Goal: Information Seeking & Learning: Learn about a topic

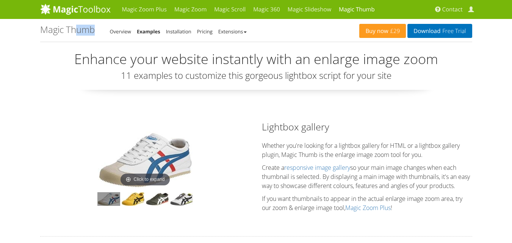
drag, startPoint x: 39, startPoint y: 30, endPoint x: 76, endPoint y: 24, distance: 38.0
click at [148, 170] on img at bounding box center [145, 159] width 95 height 57
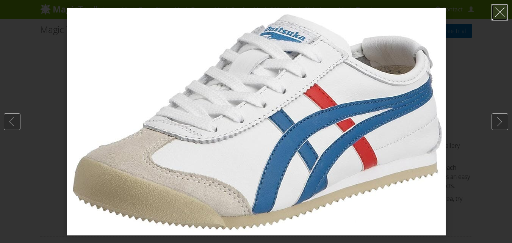
click at [500, 11] on link at bounding box center [499, 12] width 17 height 17
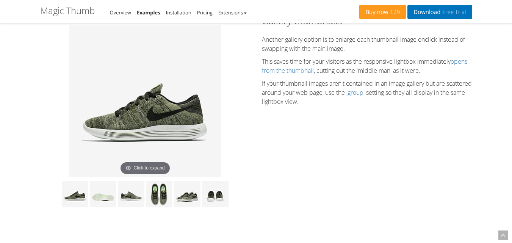
scroll to position [265, 0]
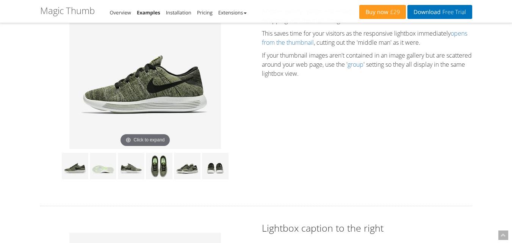
click at [144, 100] on img at bounding box center [144, 72] width 151 height 151
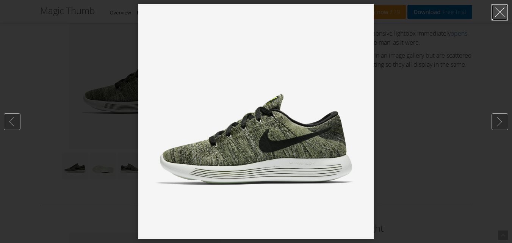
click at [501, 6] on link at bounding box center [499, 12] width 17 height 17
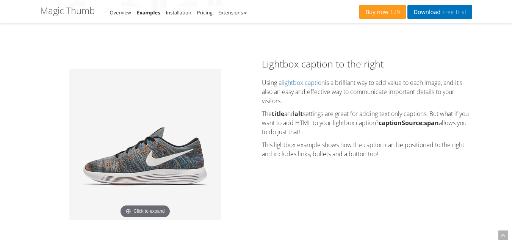
scroll to position [492, 0]
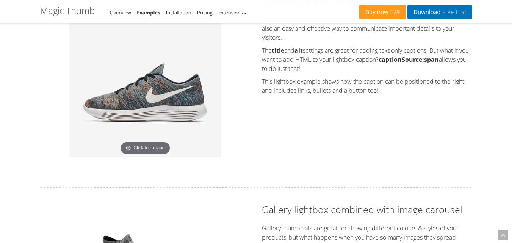
click at [178, 76] on img at bounding box center [144, 80] width 151 height 151
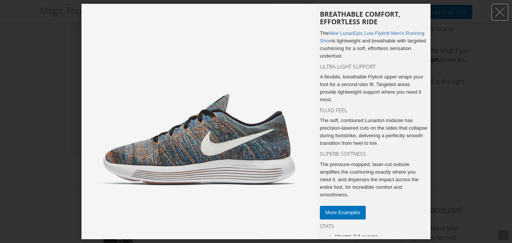
click at [508, 1] on div at bounding box center [256, 121] width 512 height 243
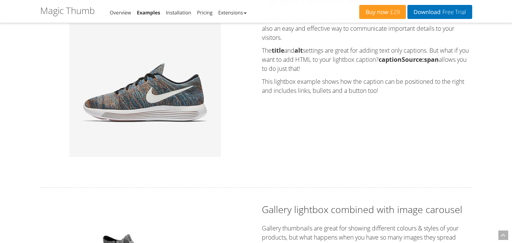
click at [499, 10] on link at bounding box center [499, 12] width 17 height 17
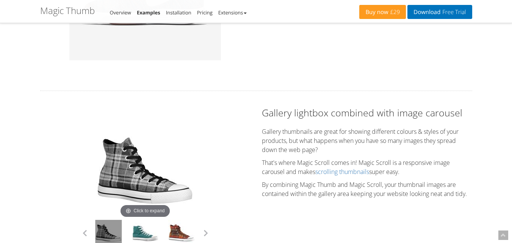
scroll to position [682, 0]
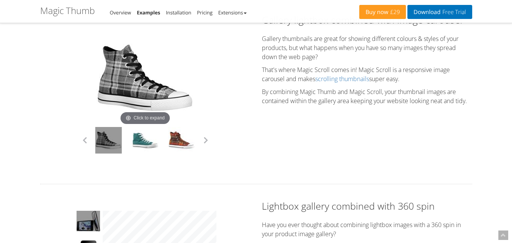
click at [178, 81] on img at bounding box center [145, 77] width 98 height 98
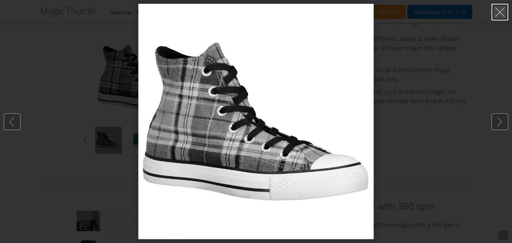
click at [493, 12] on link at bounding box center [499, 12] width 17 height 17
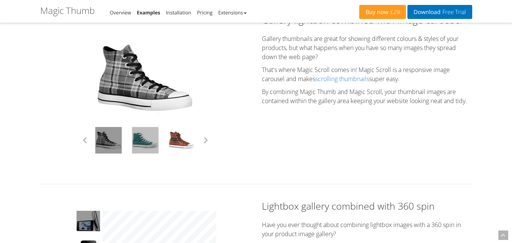
click at [136, 140] on link at bounding box center [145, 140] width 27 height 27
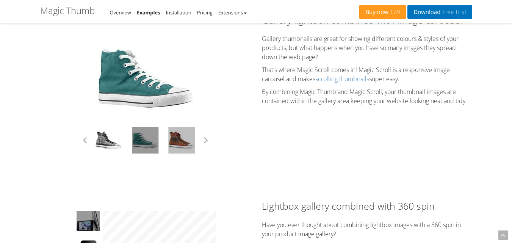
click at [187, 142] on link at bounding box center [181, 140] width 27 height 27
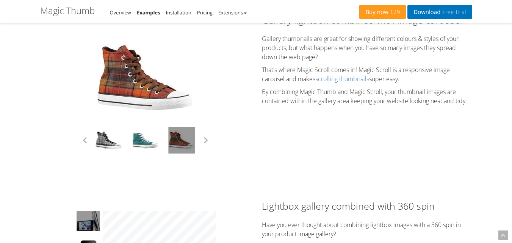
scroll to position [795, 0]
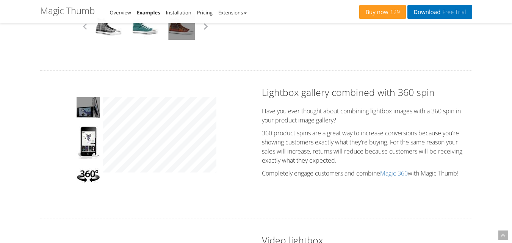
click at [48, 147] on div "Click to expand" at bounding box center [145, 144] width 210 height 117
click at [86, 141] on img at bounding box center [87, 142] width 23 height 33
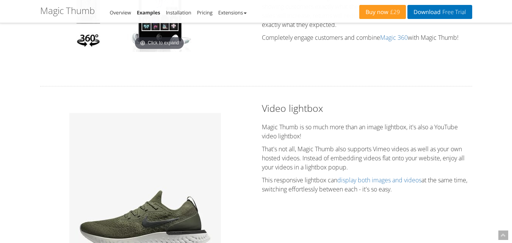
scroll to position [984, 0]
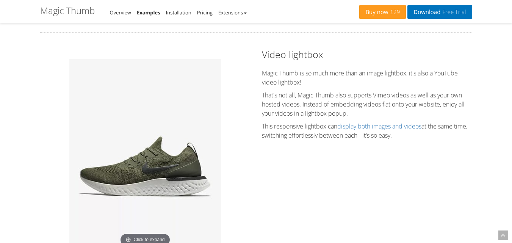
click at [134, 145] on img at bounding box center [144, 153] width 151 height 189
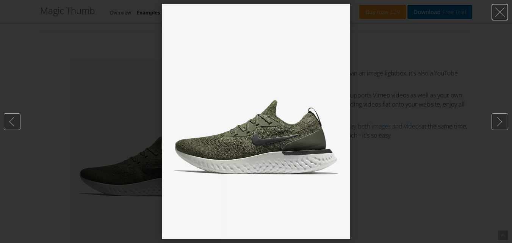
drag, startPoint x: 498, startPoint y: 11, endPoint x: 292, endPoint y: 94, distance: 222.2
click at [498, 11] on link at bounding box center [499, 12] width 17 height 17
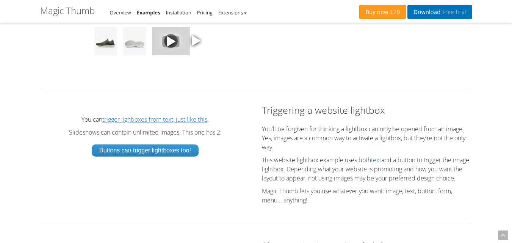
scroll to position [1212, 0]
click at [194, 46] on span at bounding box center [195, 40] width 11 height 11
click at [151, 157] on link "Buttons can trigger lightboxes too!" at bounding box center [145, 151] width 107 height 12
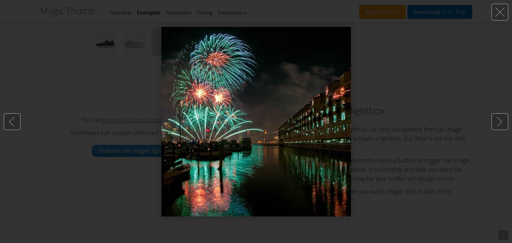
click at [372, 79] on div at bounding box center [256, 121] width 512 height 243
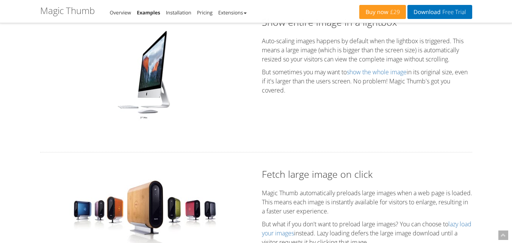
scroll to position [1439, 0]
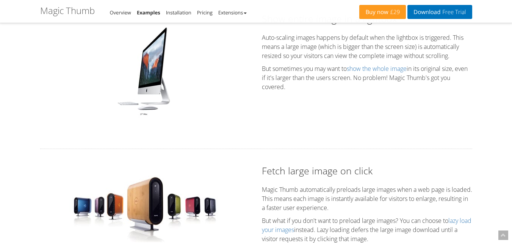
click at [145, 88] on img at bounding box center [145, 70] width 64 height 95
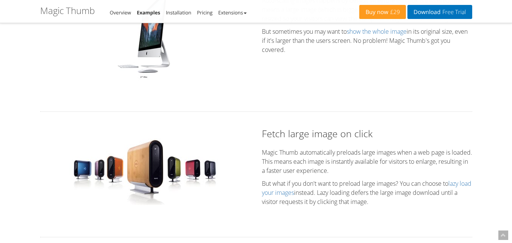
scroll to position [1590, 0]
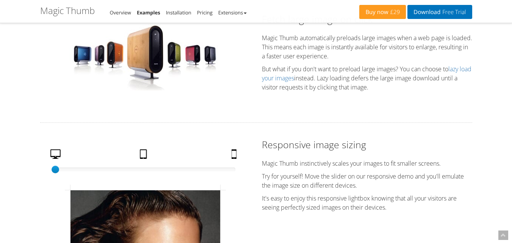
click at [90, 57] on img at bounding box center [144, 58] width 151 height 68
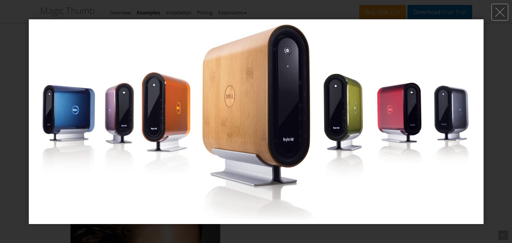
click at [0, 106] on div at bounding box center [256, 121] width 512 height 243
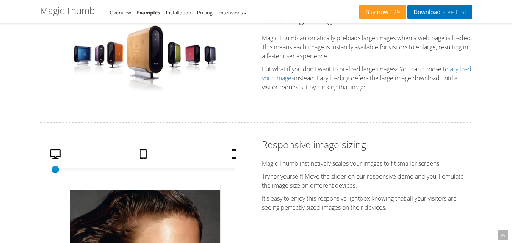
scroll to position [1666, 0]
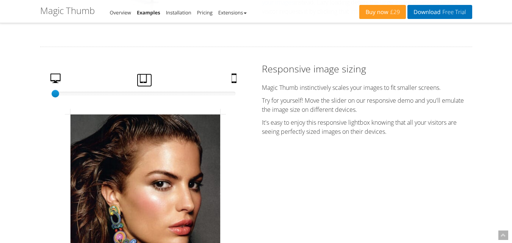
click at [147, 87] on link "Tablet" at bounding box center [144, 79] width 15 height 13
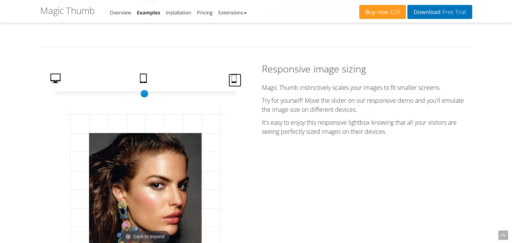
click at [228, 87] on link "Mobile" at bounding box center [234, 79] width 13 height 13
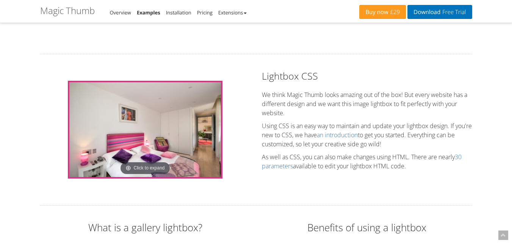
scroll to position [1969, 0]
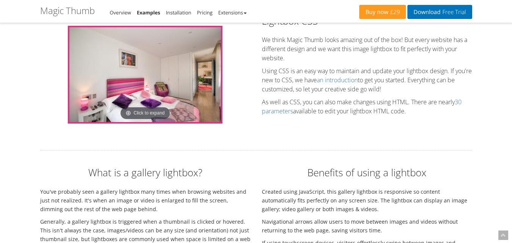
click at [172, 122] on img at bounding box center [144, 74] width 151 height 95
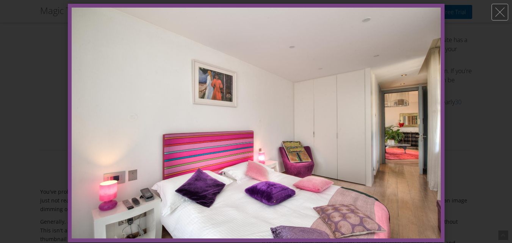
click at [0, 141] on div at bounding box center [256, 121] width 512 height 243
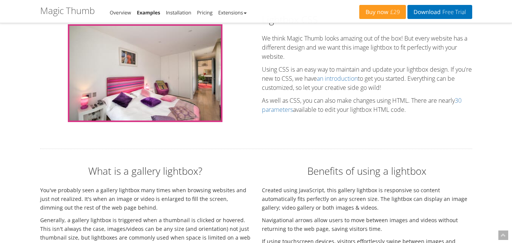
scroll to position [1822, 0]
